Goal: Task Accomplishment & Management: Use online tool/utility

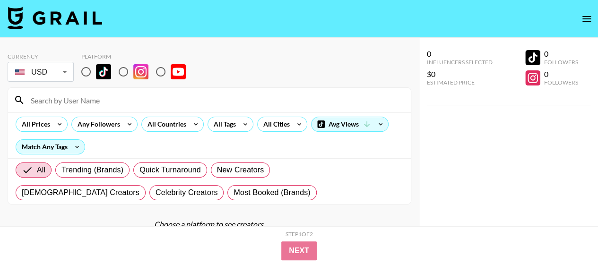
click at [116, 100] on input at bounding box center [215, 100] width 380 height 15
click at [86, 70] on input "radio" at bounding box center [86, 72] width 20 height 20
radio input "true"
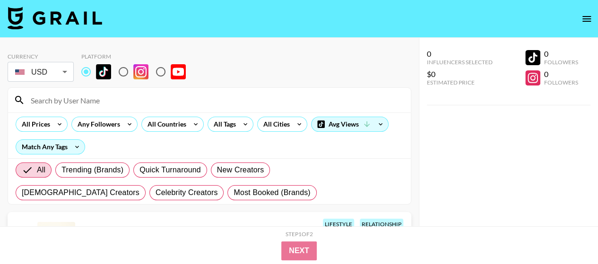
click at [102, 101] on input at bounding box center [215, 100] width 380 height 15
click at [166, 101] on input at bounding box center [215, 100] width 380 height 15
click at [214, 99] on input at bounding box center [215, 100] width 380 height 15
click at [243, 89] on div at bounding box center [209, 100] width 403 height 25
click at [237, 118] on div "All Tags" at bounding box center [231, 124] width 46 height 15
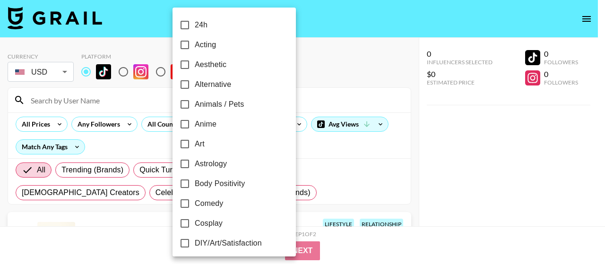
click at [228, 106] on span "Animals / Pets" at bounding box center [219, 104] width 49 height 11
click at [195, 106] on input "Animals / Pets" at bounding box center [185, 105] width 20 height 20
checkbox input "true"
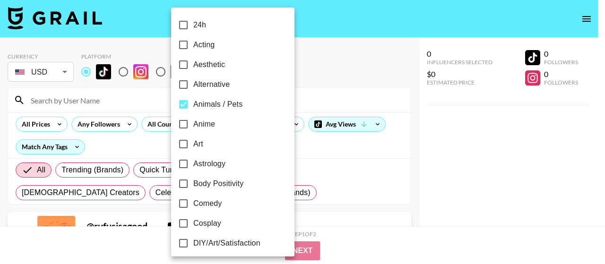
click at [319, 73] on div at bounding box center [302, 132] width 605 height 264
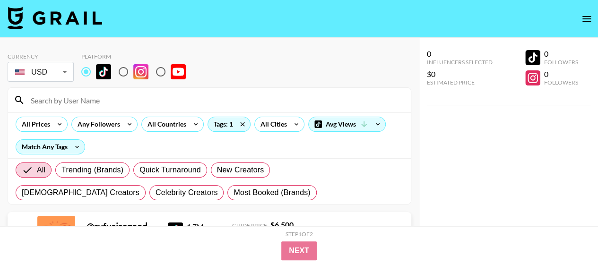
click at [128, 70] on input "radio" at bounding box center [124, 72] width 20 height 20
radio input "true"
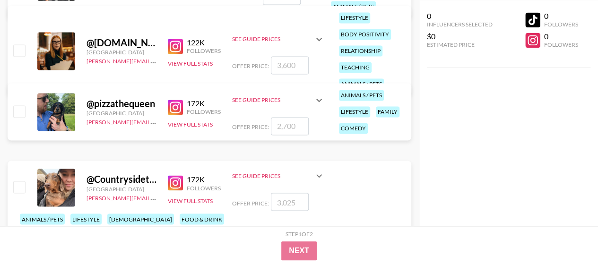
scroll to position [615, 0]
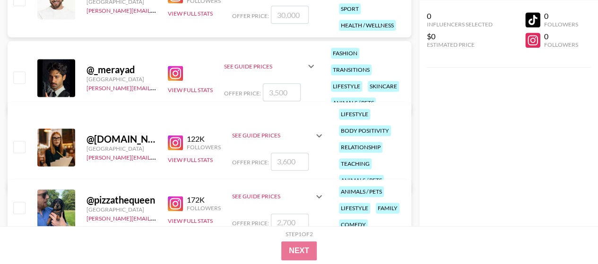
click at [178, 72] on img at bounding box center [175, 73] width 15 height 15
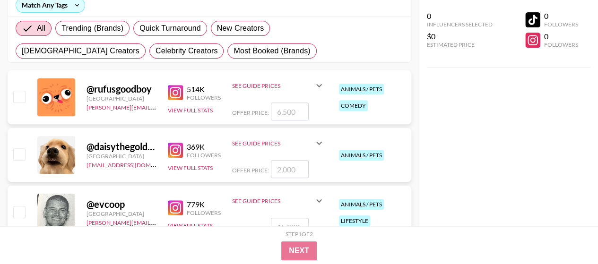
scroll to position [0, 0]
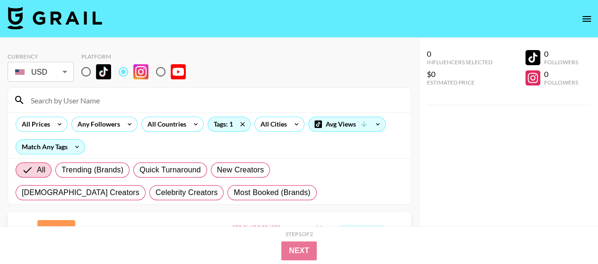
click at [160, 73] on input "radio" at bounding box center [161, 72] width 20 height 20
radio input "true"
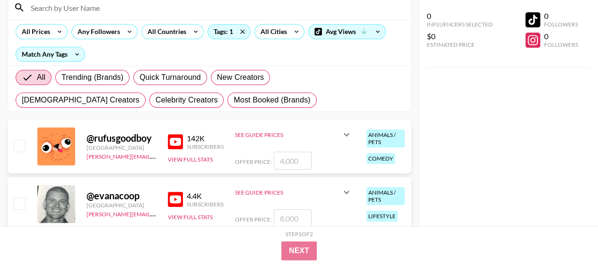
scroll to position [95, 0]
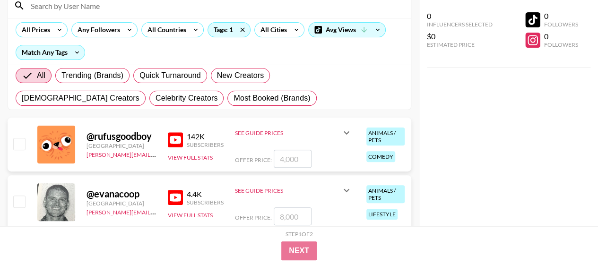
click at [169, 139] on img at bounding box center [175, 139] width 15 height 15
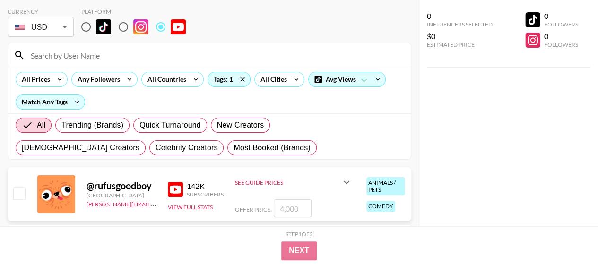
scroll to position [0, 0]
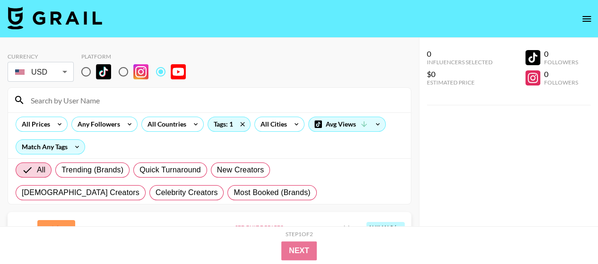
click at [120, 68] on input "radio" at bounding box center [124, 72] width 20 height 20
radio input "true"
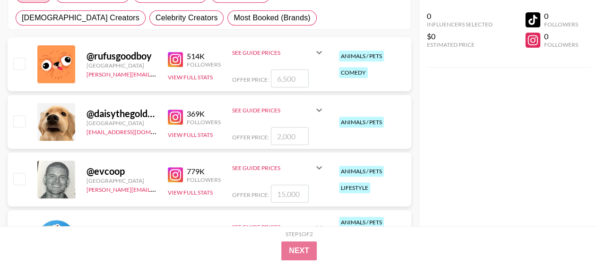
scroll to position [189, 0]
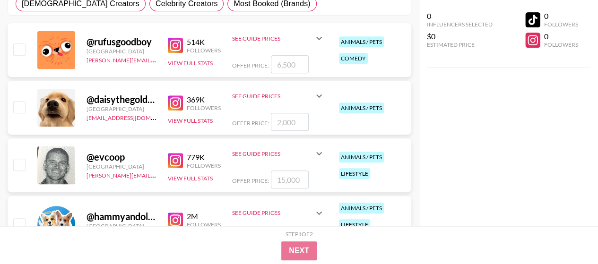
click at [171, 44] on img at bounding box center [175, 45] width 15 height 15
click at [170, 103] on img at bounding box center [175, 103] width 15 height 15
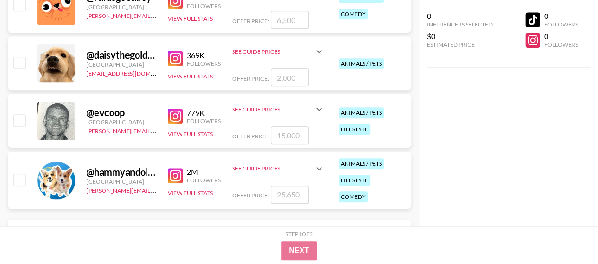
scroll to position [284, 0]
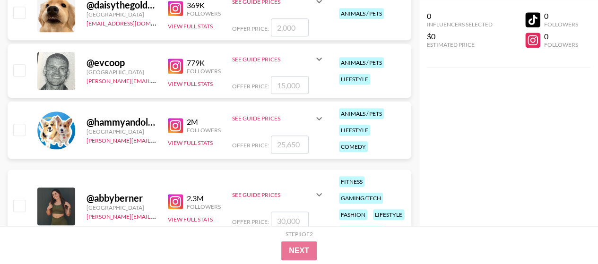
click at [184, 122] on link at bounding box center [177, 125] width 19 height 15
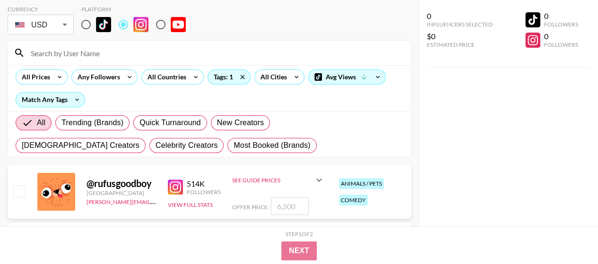
scroll to position [0, 0]
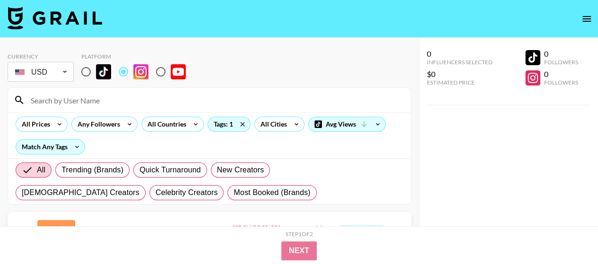
click at [122, 106] on input at bounding box center [215, 100] width 380 height 15
paste input "Hammy and [PERSON_NAME]"
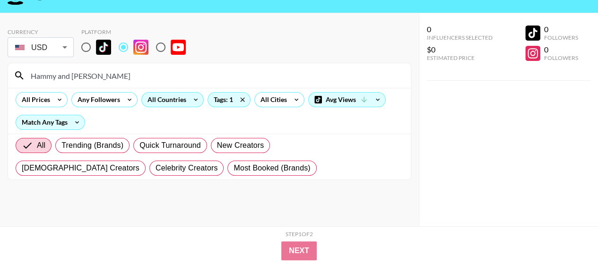
scroll to position [38, 0]
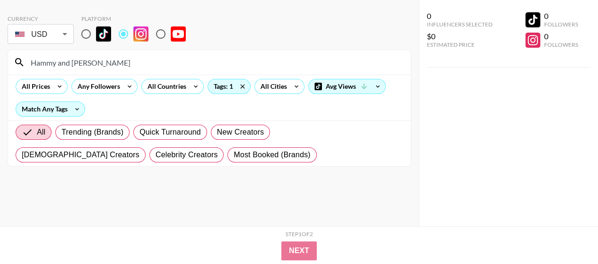
type input "Hammy and [PERSON_NAME]"
click at [159, 31] on input "radio" at bounding box center [161, 34] width 20 height 20
radio input "true"
drag, startPoint x: 110, startPoint y: 57, endPoint x: 33, endPoint y: 52, distance: 77.2
click at [33, 52] on div "Hammy and [PERSON_NAME]" at bounding box center [209, 62] width 403 height 25
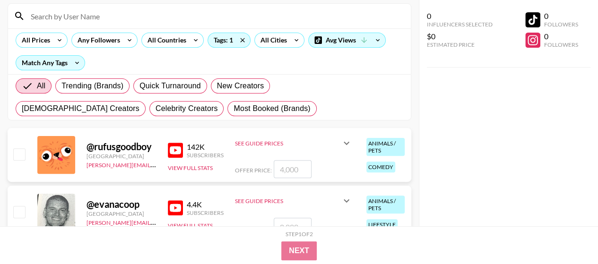
scroll to position [98, 0]
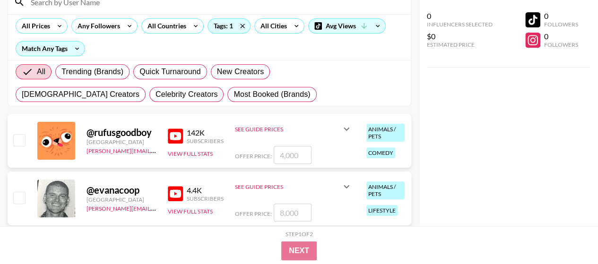
click at [170, 132] on img at bounding box center [175, 136] width 15 height 15
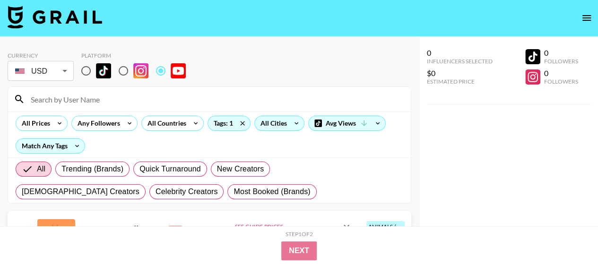
scroll to position [0, 0]
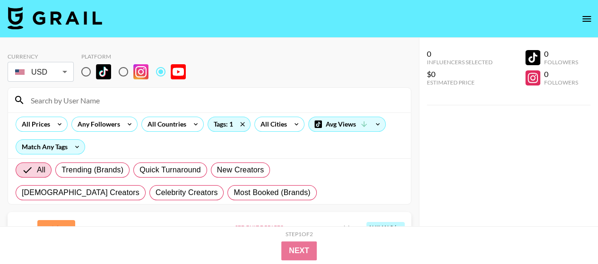
click at [120, 68] on input "radio" at bounding box center [124, 72] width 20 height 20
radio input "true"
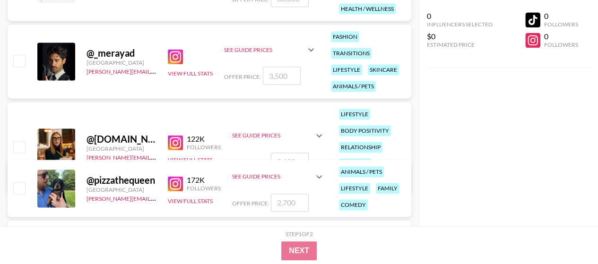
scroll to position [757, 0]
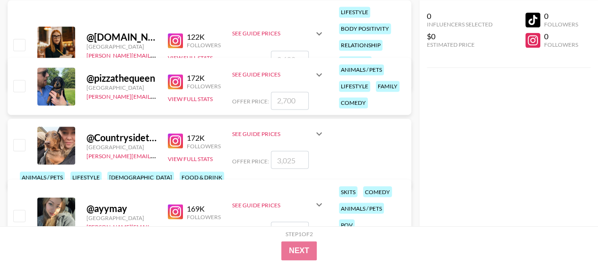
click at [170, 76] on img at bounding box center [175, 81] width 15 height 15
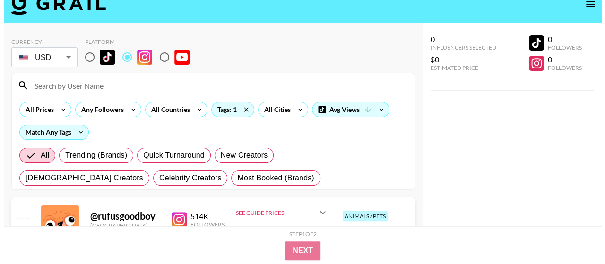
scroll to position [0, 0]
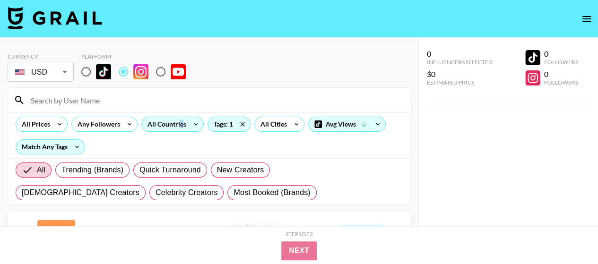
click at [180, 121] on div "All Countries" at bounding box center [165, 124] width 46 height 14
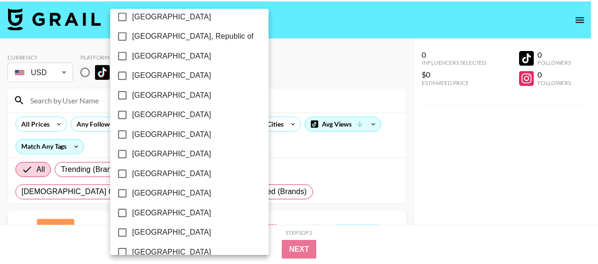
scroll to position [838, 0]
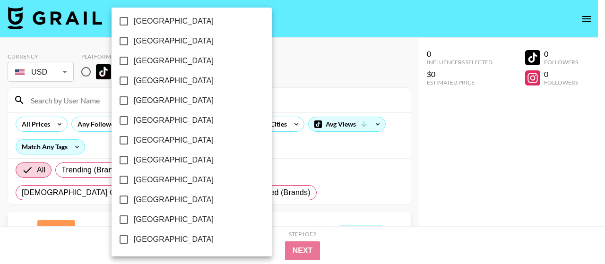
click at [138, 219] on span "[GEOGRAPHIC_DATA]" at bounding box center [174, 219] width 80 height 11
click at [134, 219] on input "[GEOGRAPHIC_DATA]" at bounding box center [124, 220] width 20 height 20
checkbox input "true"
click at [277, 87] on div at bounding box center [302, 132] width 605 height 264
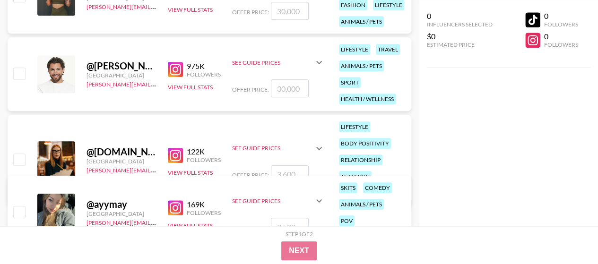
scroll to position [236, 0]
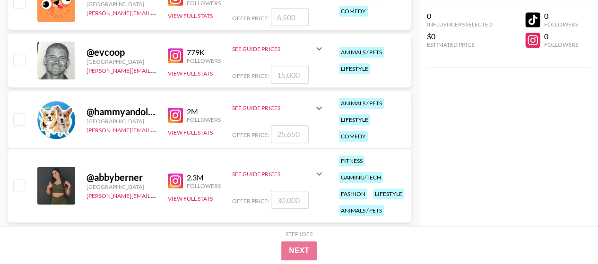
click at [185, 59] on link at bounding box center [177, 55] width 19 height 15
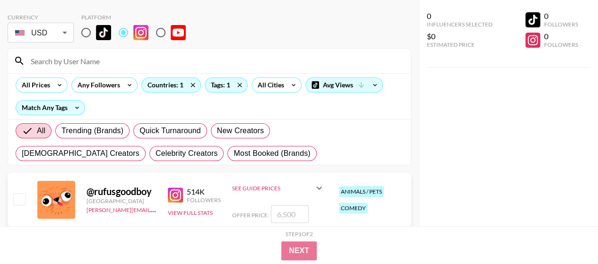
scroll to position [0, 0]
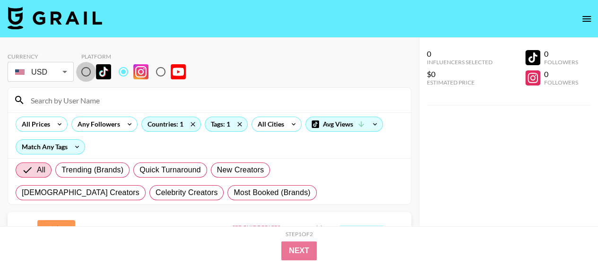
drag, startPoint x: 82, startPoint y: 71, endPoint x: 208, endPoint y: 41, distance: 129.4
click at [83, 71] on input "radio" at bounding box center [86, 72] width 20 height 20
radio input "true"
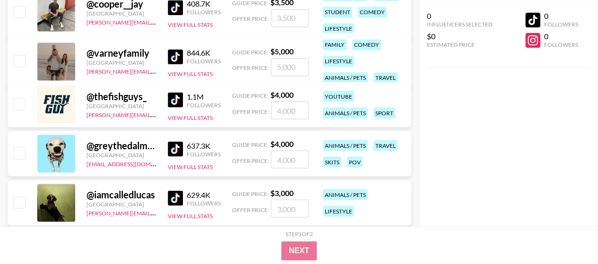
scroll to position [851, 0]
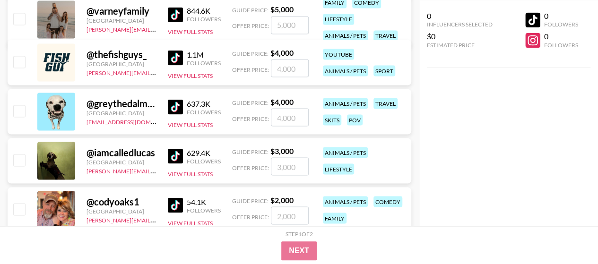
click at [175, 101] on img at bounding box center [175, 106] width 15 height 15
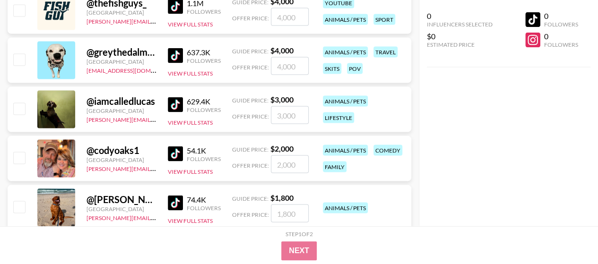
scroll to position [946, 0]
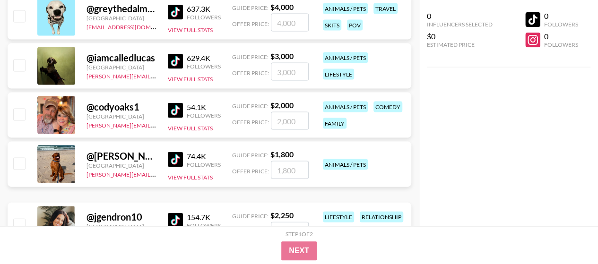
click at [170, 156] on img at bounding box center [175, 159] width 15 height 15
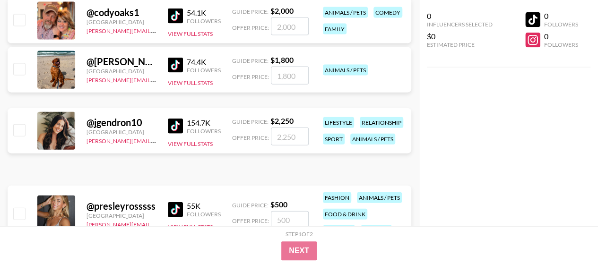
scroll to position [1230, 0]
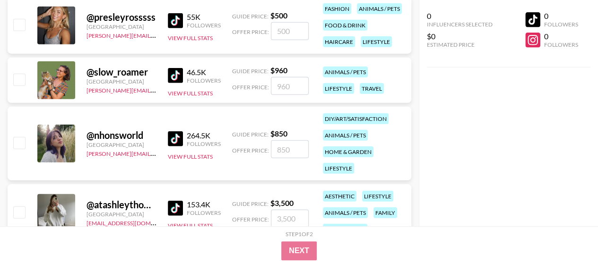
click at [182, 78] on img at bounding box center [175, 75] width 15 height 15
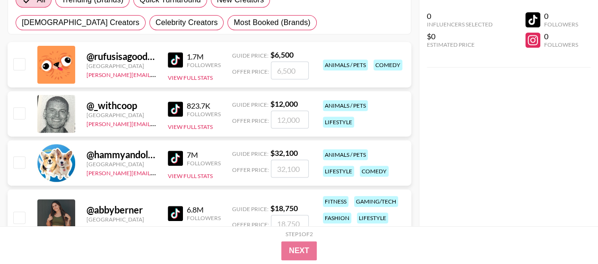
scroll to position [0, 0]
